Goal: Transaction & Acquisition: Book appointment/travel/reservation

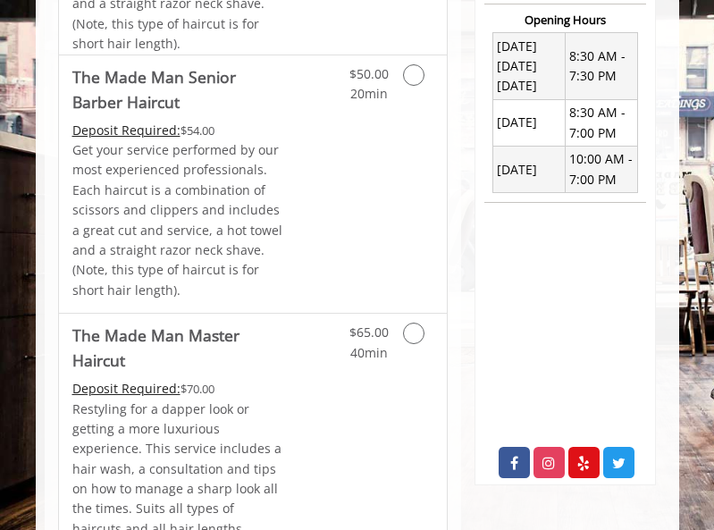
scroll to position [803, 0]
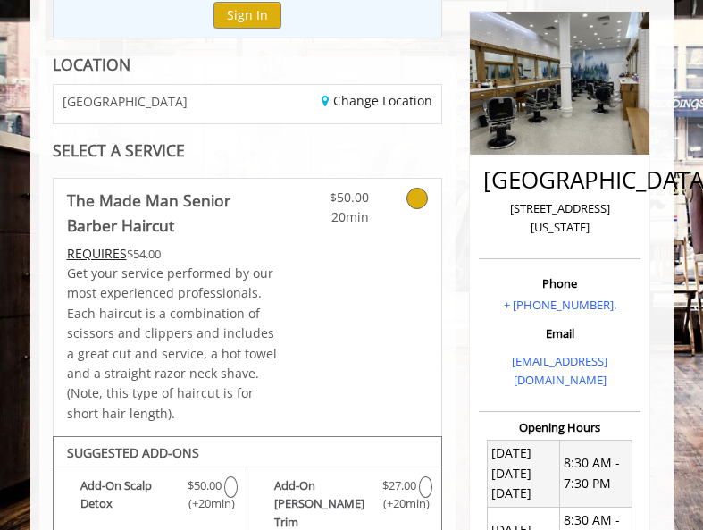
scroll to position [193, 0]
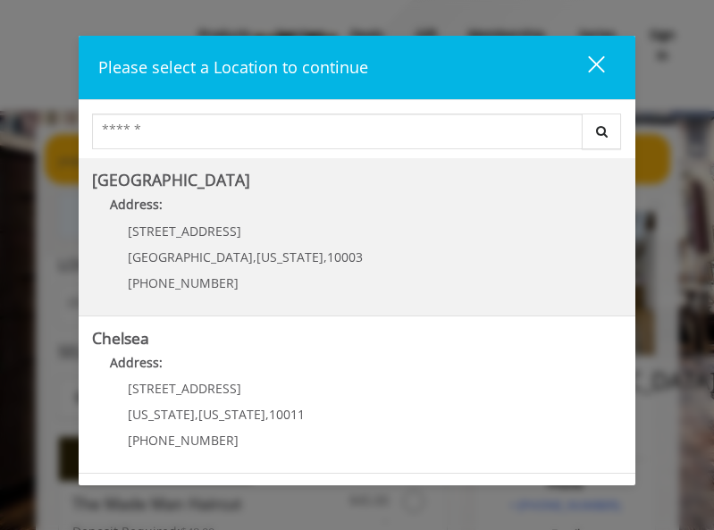
click at [356, 220] on Village "Address:" at bounding box center [357, 209] width 530 height 29
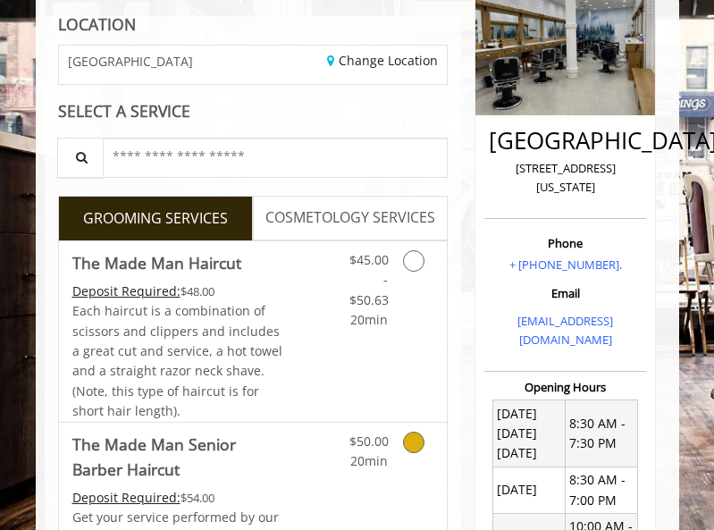
scroll to position [489, 0]
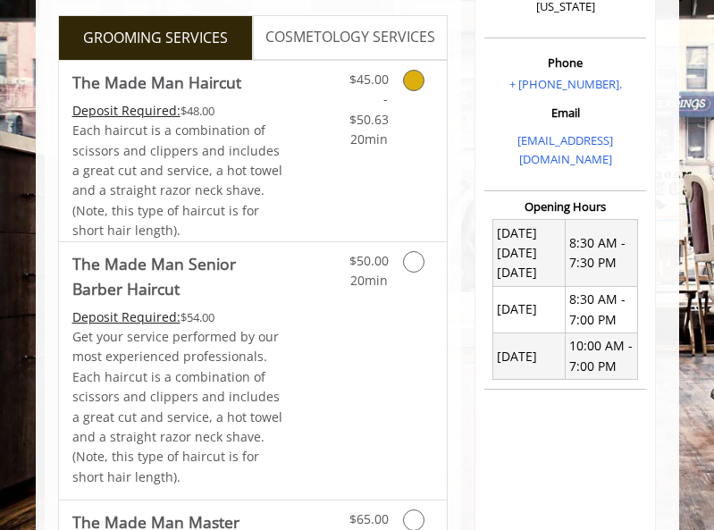
scroll to position [430, 0]
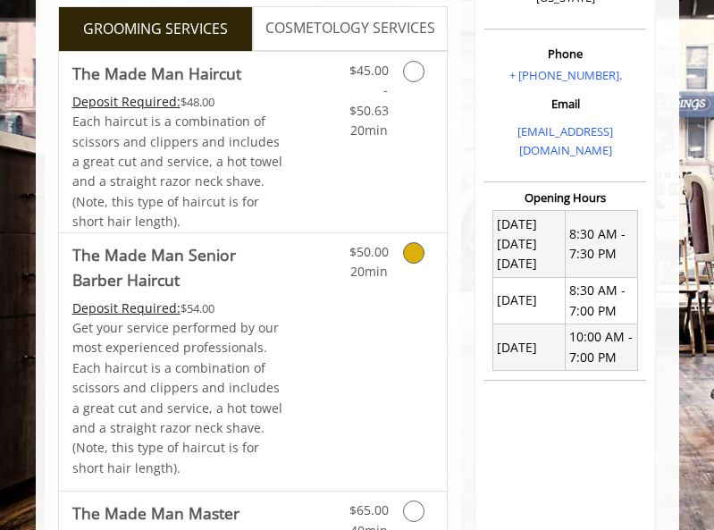
click at [277, 272] on Haircut "The Made Man Senior Barber Haircut" at bounding box center [178, 267] width 213 height 50
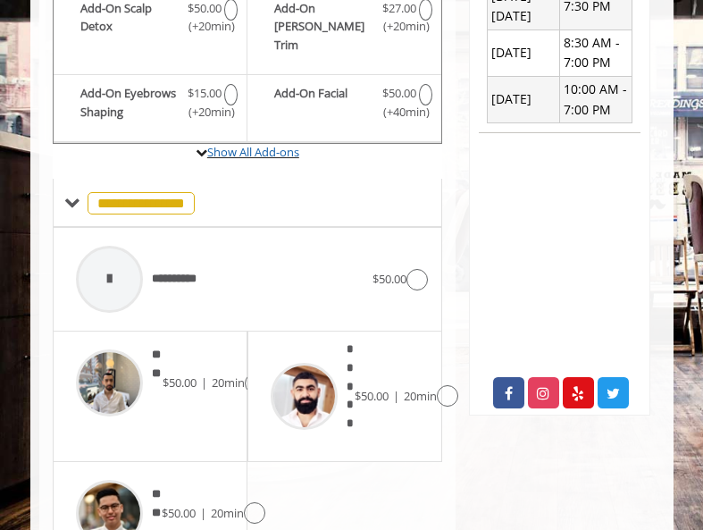
scroll to position [756, 0]
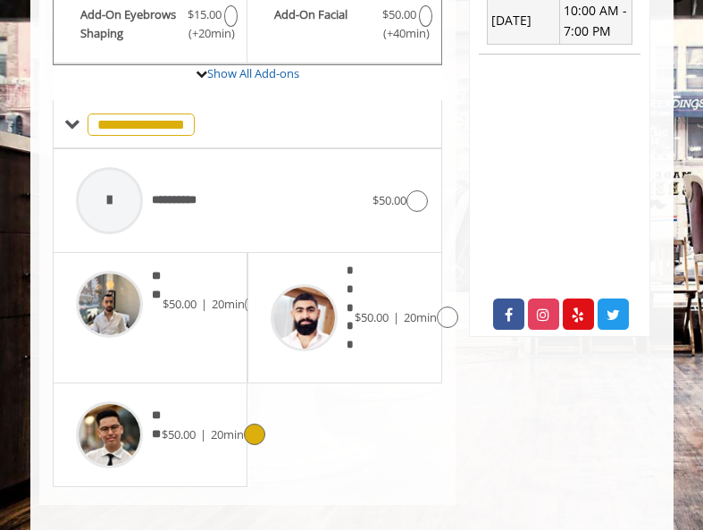
click at [258, 423] on icon at bounding box center [254, 433] width 21 height 21
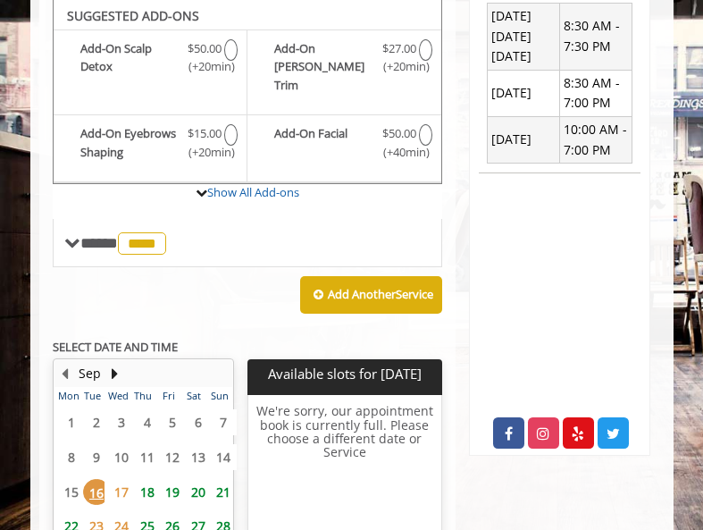
scroll to position [785, 0]
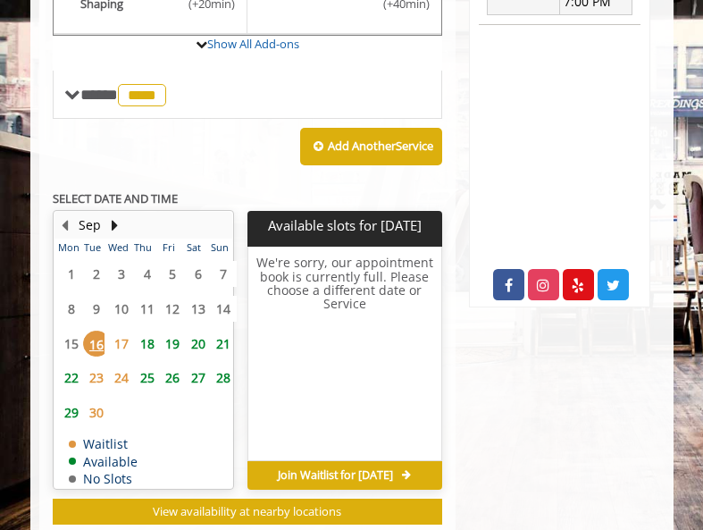
click at [134, 335] on span "18" at bounding box center [147, 343] width 27 height 26
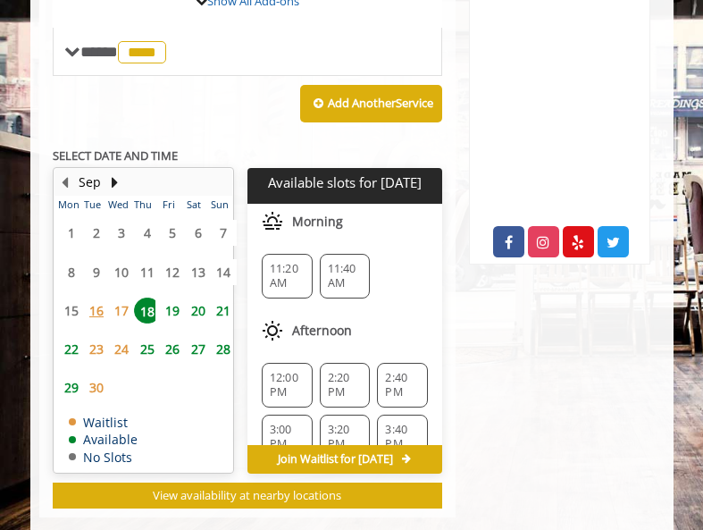
scroll to position [823, 0]
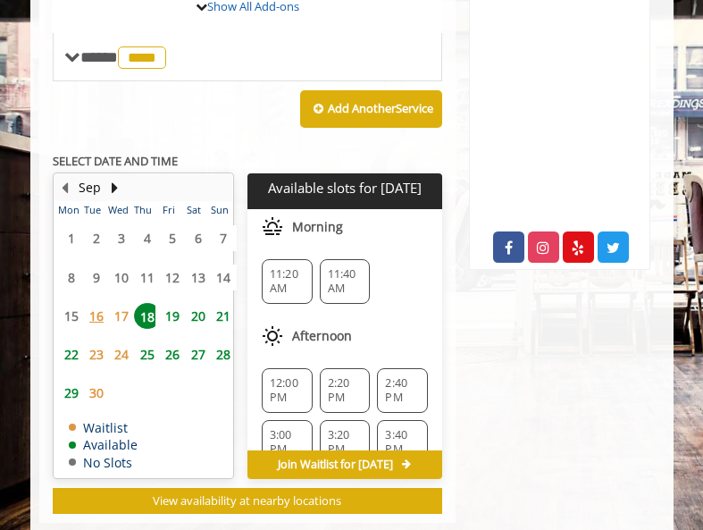
click at [281, 267] on span "11:20 AM" at bounding box center [287, 281] width 35 height 29
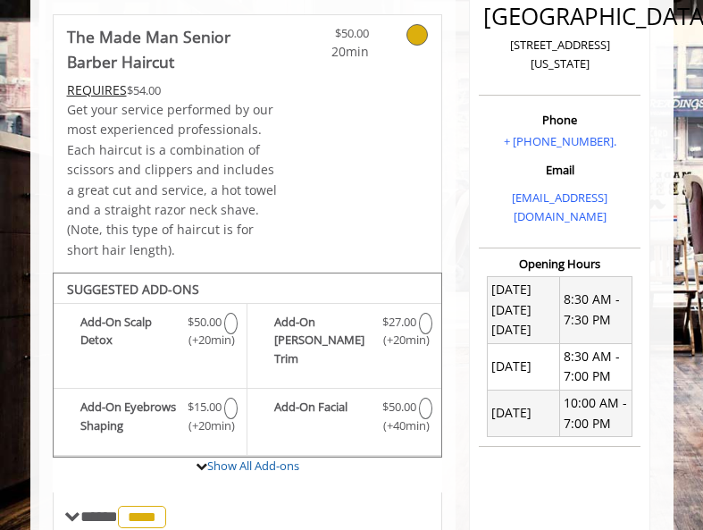
scroll to position [163, 0]
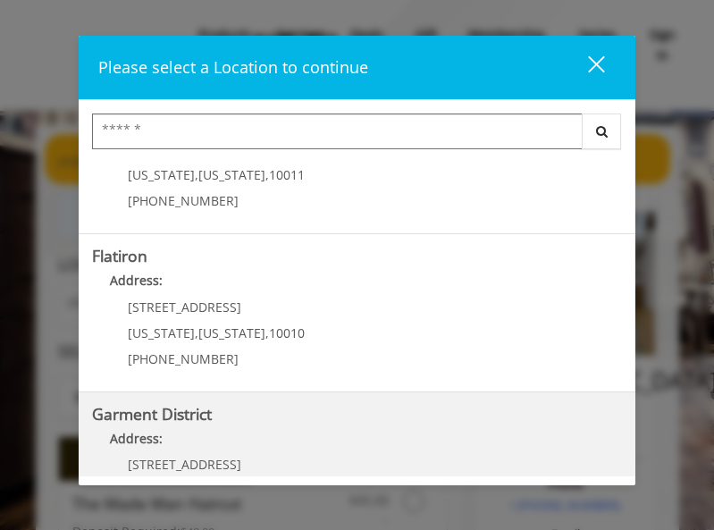
scroll to position [383, 0]
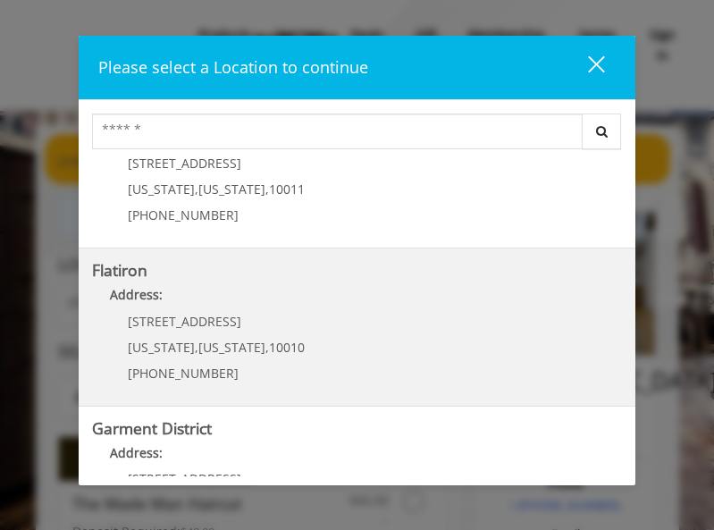
click at [284, 319] on p "10 E 23rd St" at bounding box center [216, 320] width 177 height 13
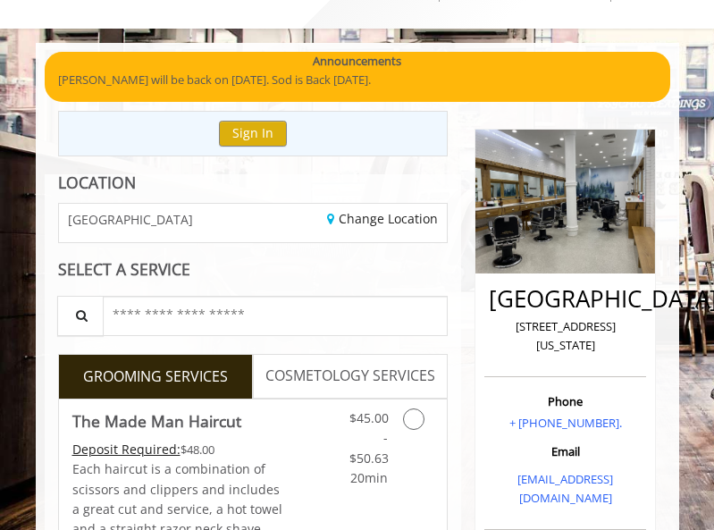
scroll to position [135, 0]
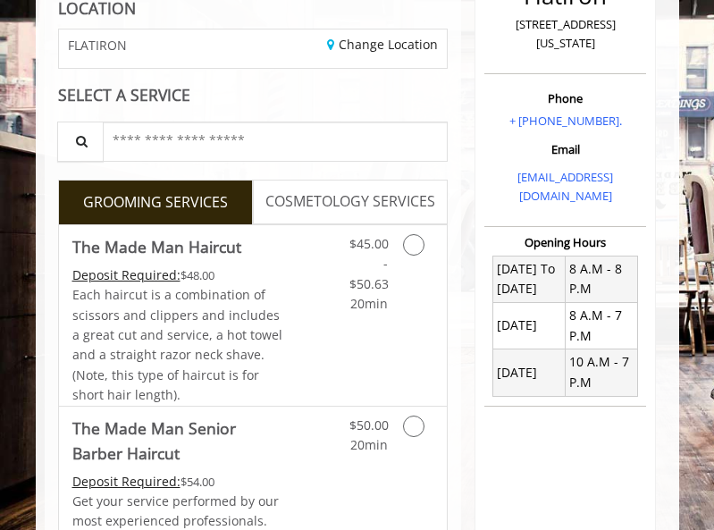
scroll to position [303, 0]
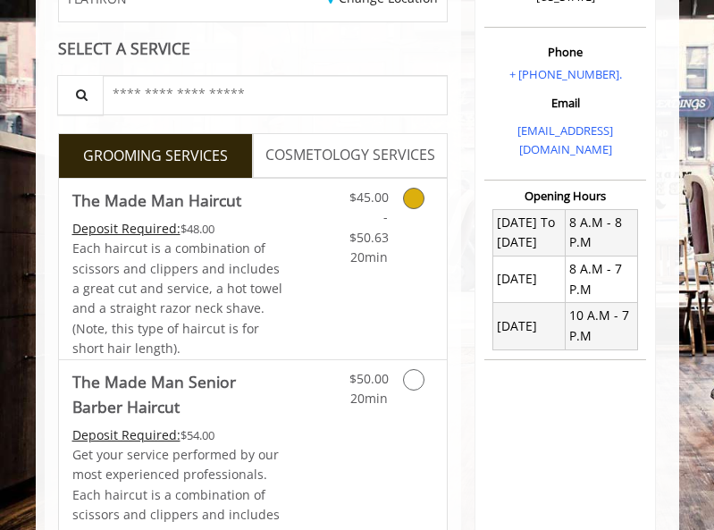
click at [283, 229] on div "Deposit Required: $48.00" at bounding box center [178, 229] width 213 height 20
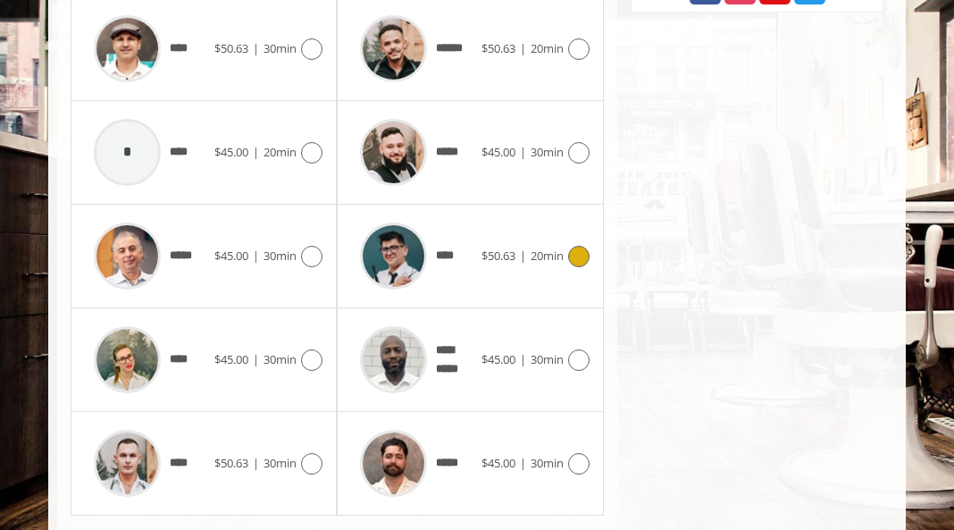
scroll to position [879, 0]
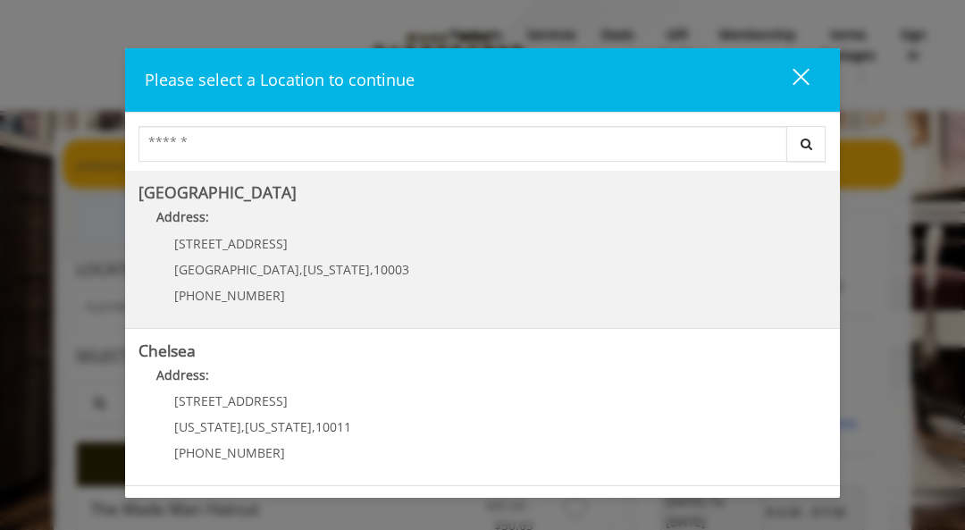
click at [355, 280] on Village "[GEOGRAPHIC_DATA] Address: [STREET_ADDRESS][US_STATE] (212) 598-1840" at bounding box center [482, 249] width 688 height 130
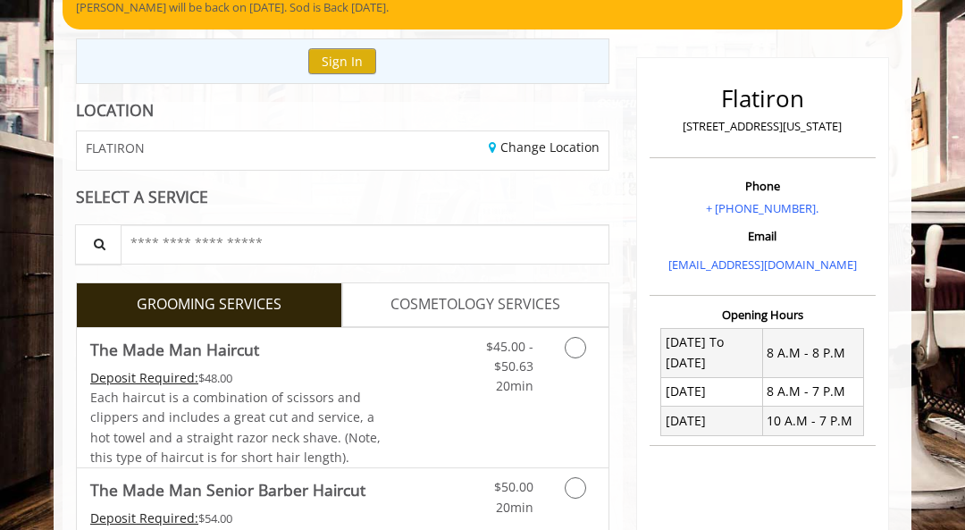
scroll to position [240, 0]
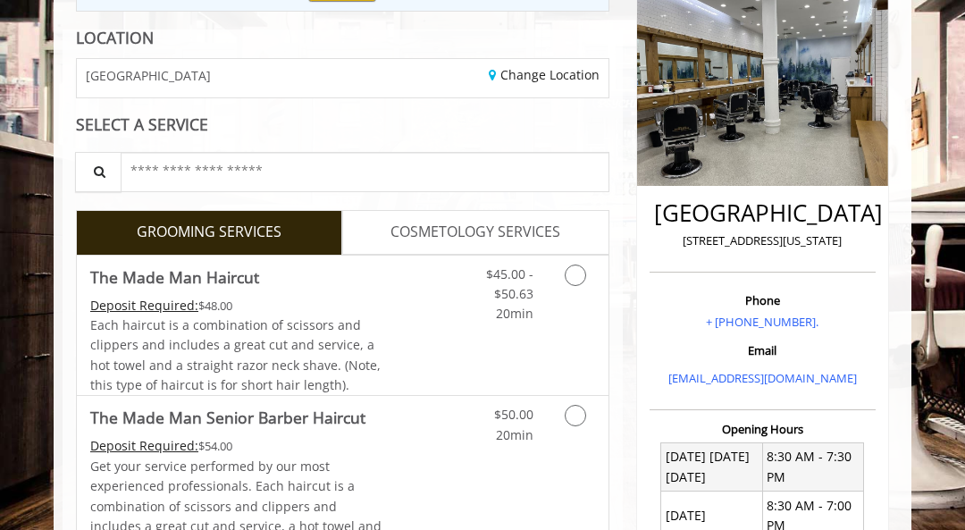
scroll to position [243, 0]
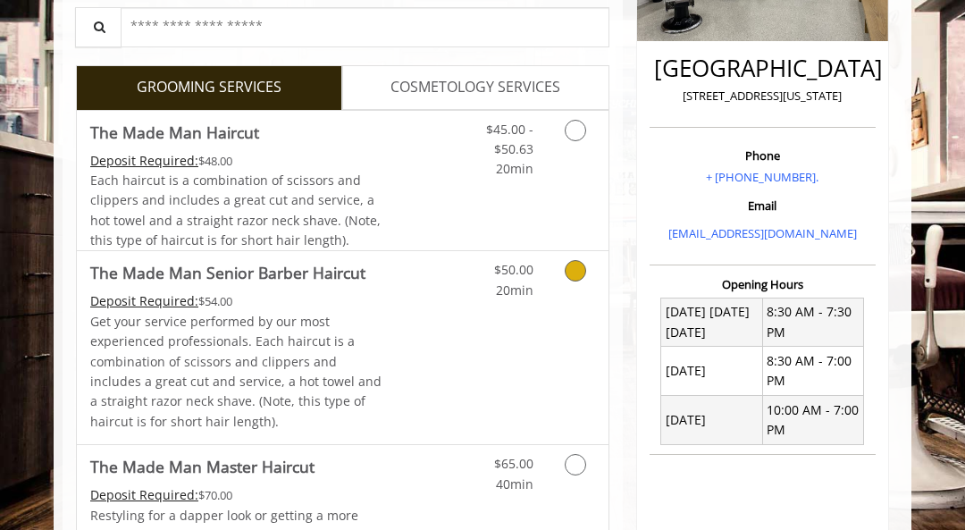
click at [403, 324] on link "Discounted Price" at bounding box center [431, 347] width 88 height 193
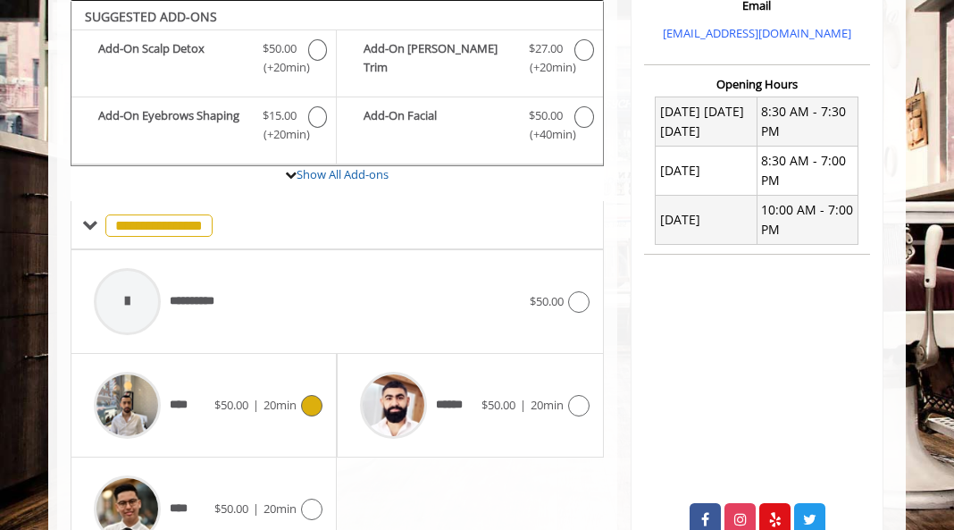
scroll to position [669, 0]
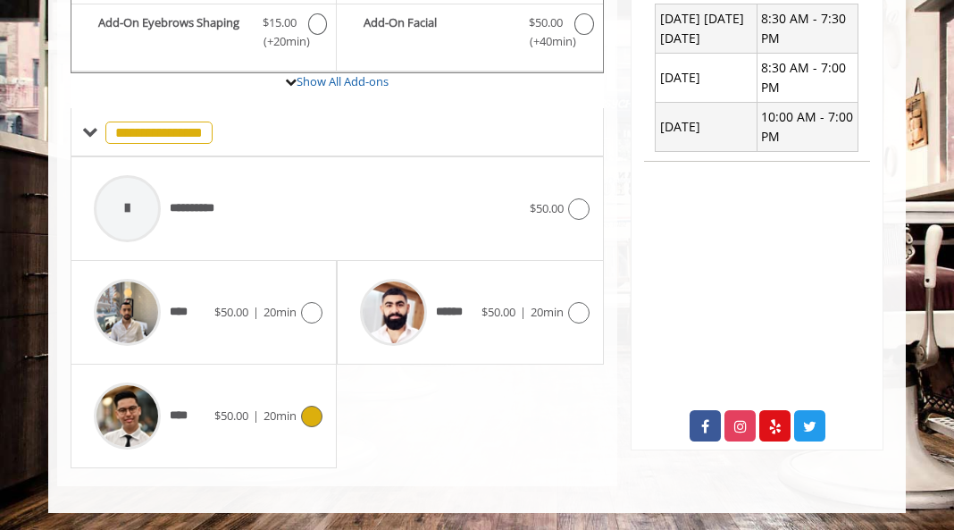
click at [315, 419] on icon at bounding box center [311, 416] width 21 height 21
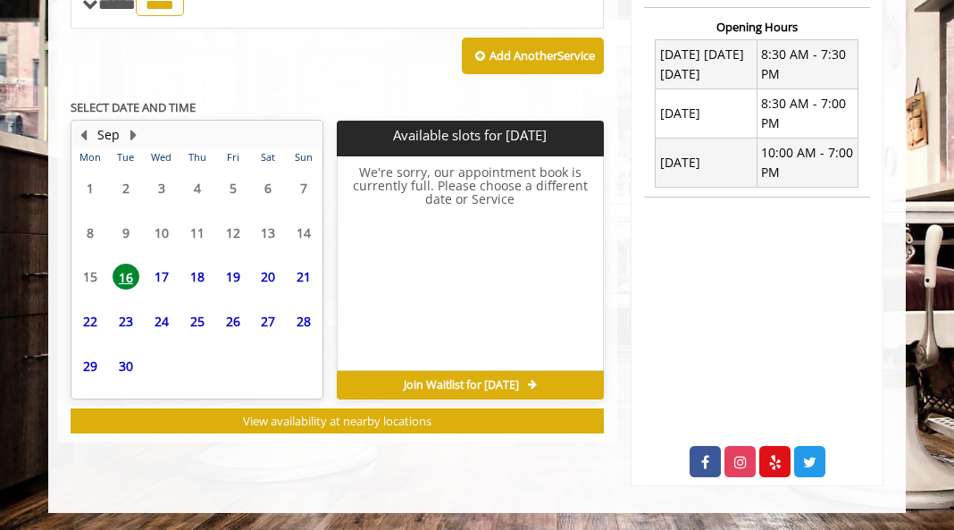
scroll to position [754, 0]
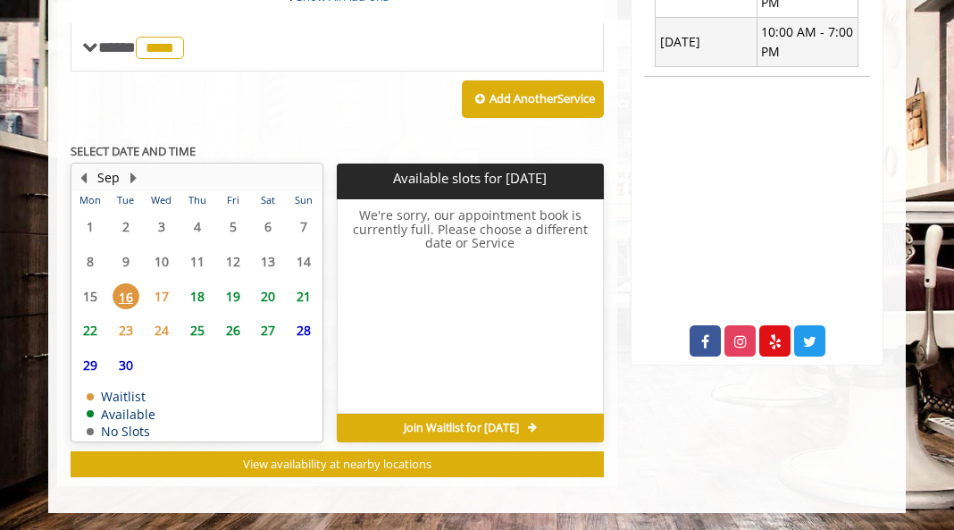
click at [204, 291] on span "18" at bounding box center [197, 296] width 27 height 26
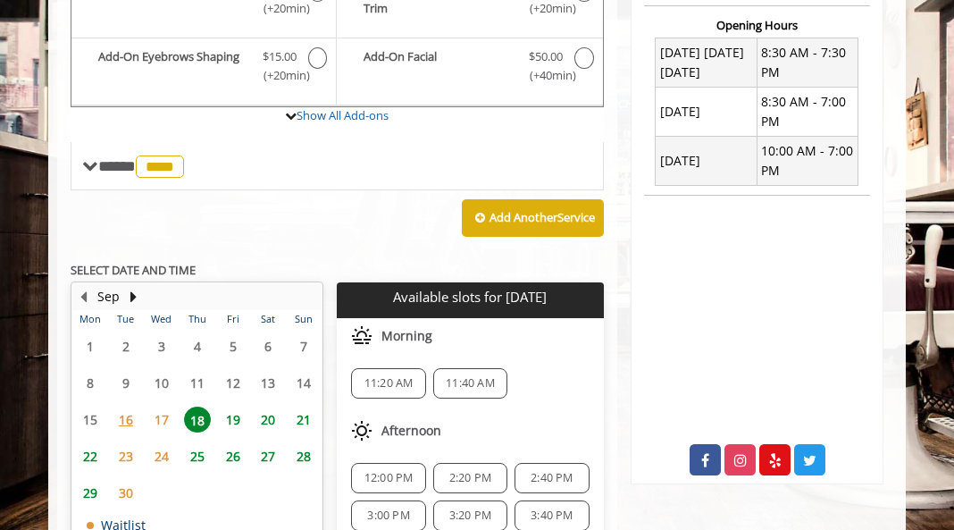
scroll to position [686, 0]
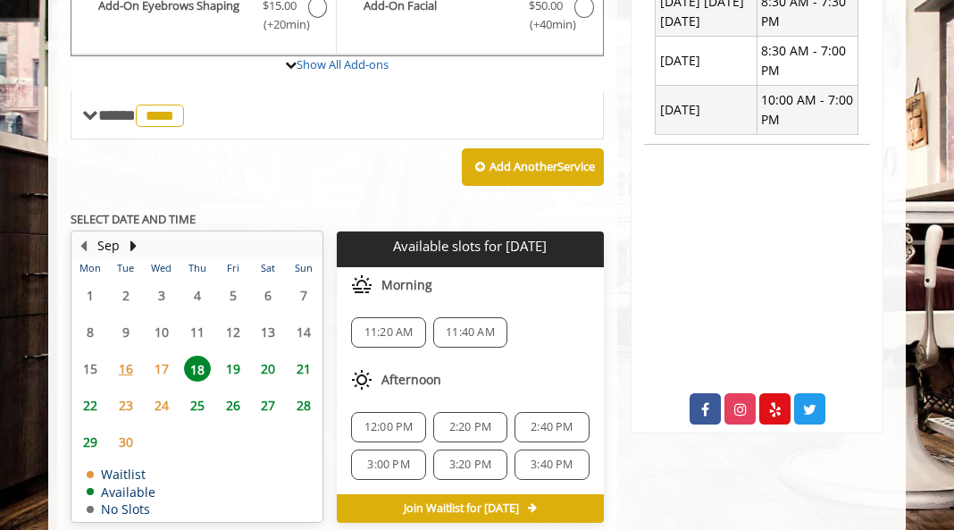
click at [402, 425] on span "12:00 PM" at bounding box center [388, 427] width 49 height 14
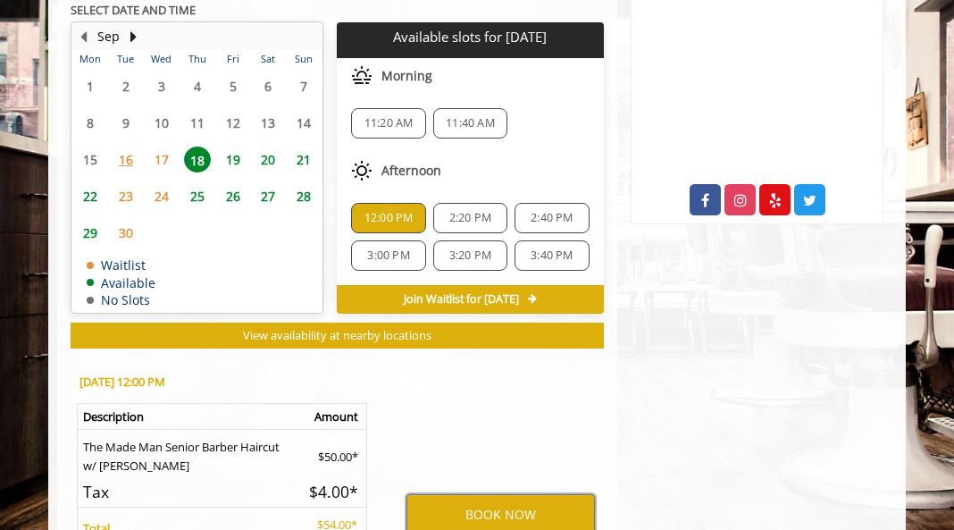
scroll to position [893, 0]
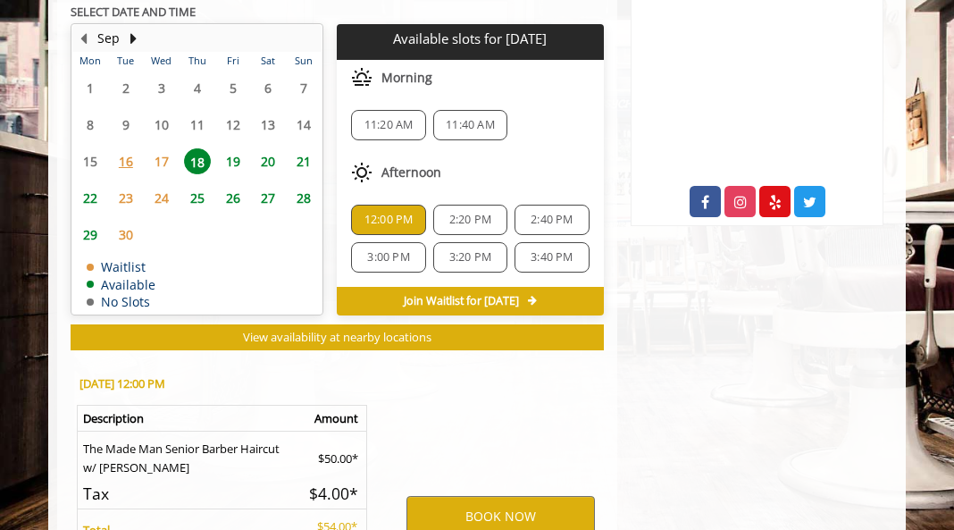
click at [384, 127] on span "11:20 AM" at bounding box center [388, 125] width 49 height 14
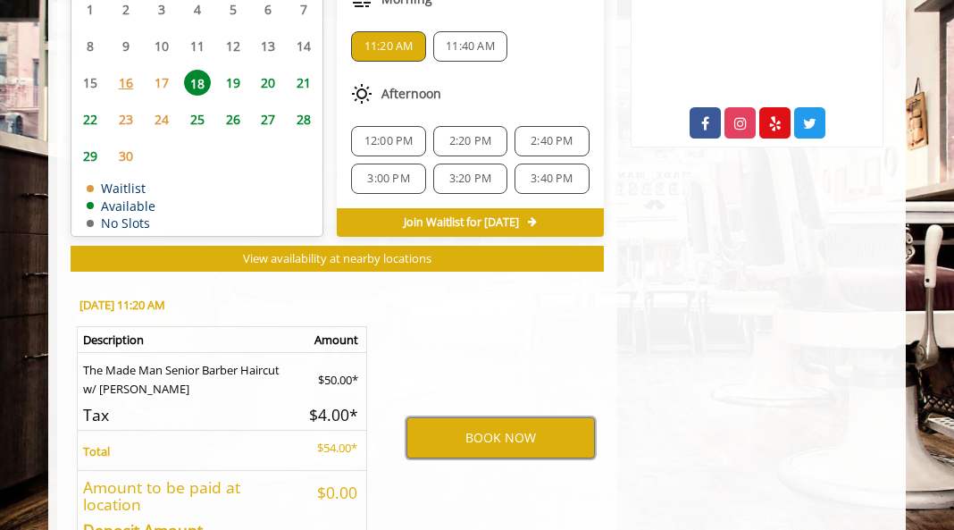
scroll to position [1050, 0]
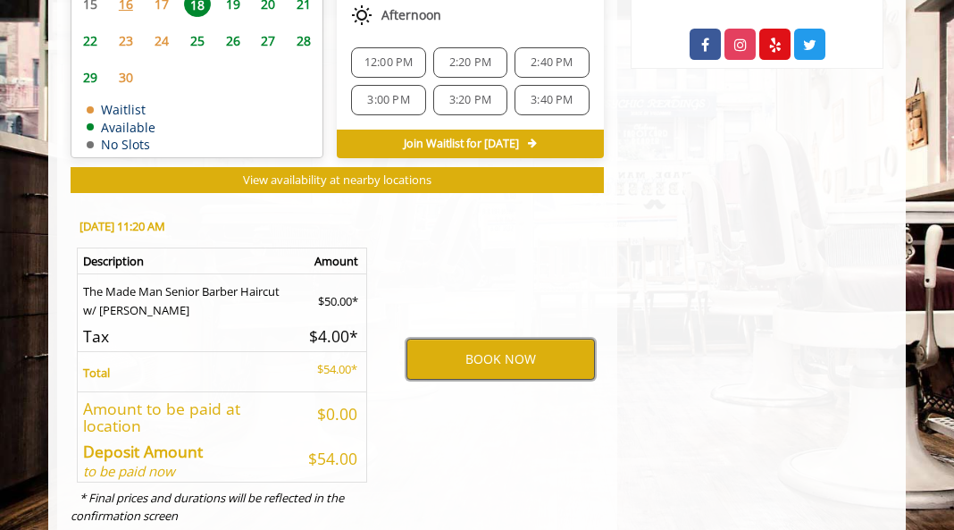
click at [483, 372] on button "BOOK NOW" at bounding box center [500, 359] width 188 height 41
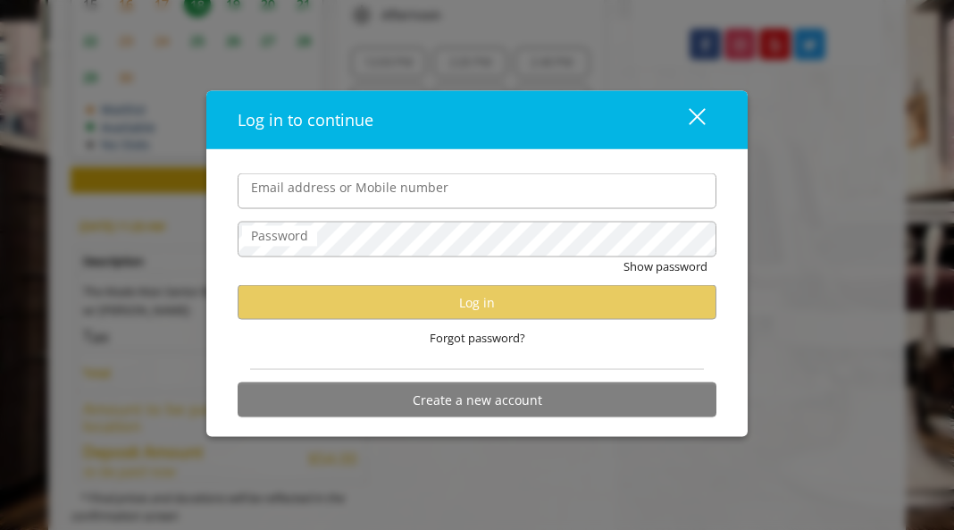
click at [371, 188] on input "Email address or Mobile number" at bounding box center [477, 191] width 479 height 36
type input "**********"
click at [482, 184] on input "**********" at bounding box center [477, 191] width 479 height 36
drag, startPoint x: 472, startPoint y: 191, endPoint x: 203, endPoint y: 180, distance: 269.1
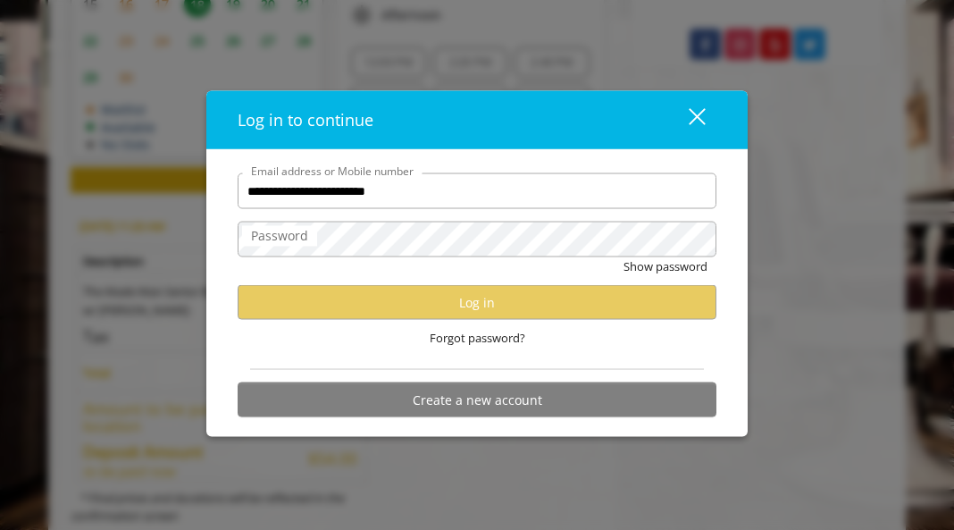
click at [203, 180] on div "**********" at bounding box center [477, 265] width 954 height 530
type input "**********"
click at [485, 343] on span "Forgot password?" at bounding box center [478, 338] width 96 height 19
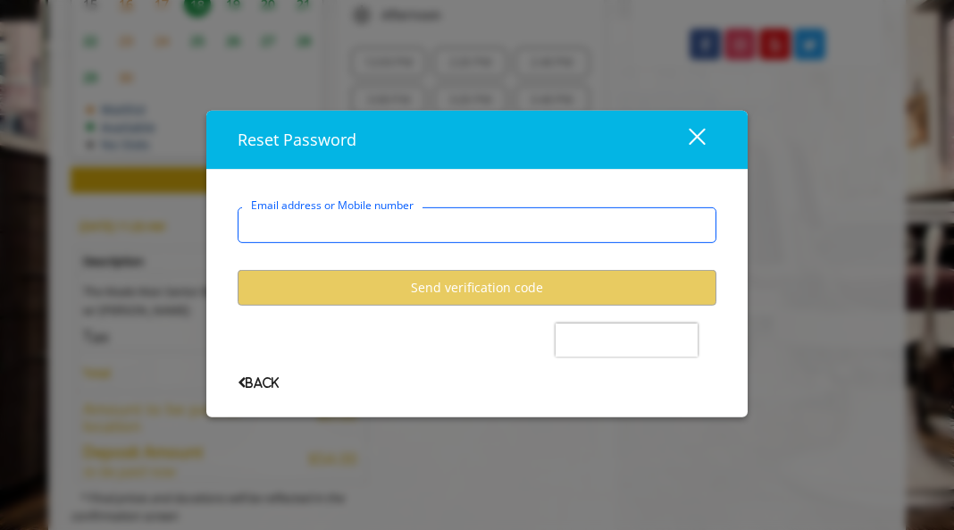
click at [348, 224] on input "Email address or Mobile number" at bounding box center [477, 225] width 479 height 36
